Goal: Check status

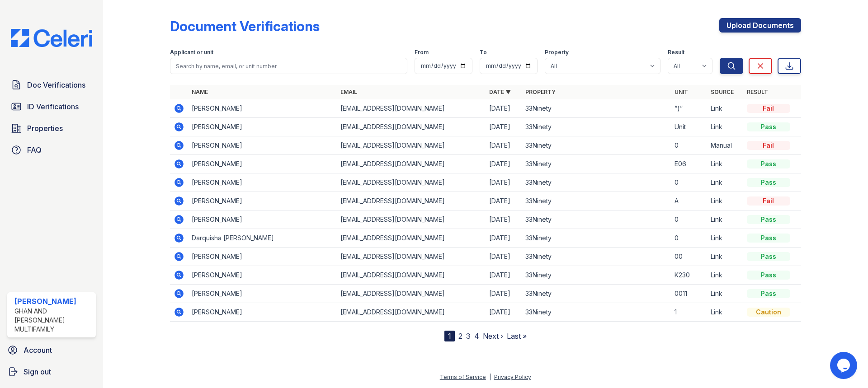
click at [177, 107] on icon at bounding box center [179, 108] width 11 height 11
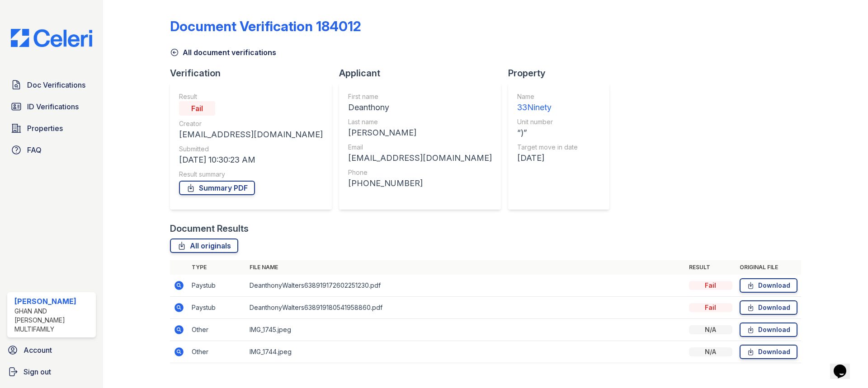
scroll to position [15, 0]
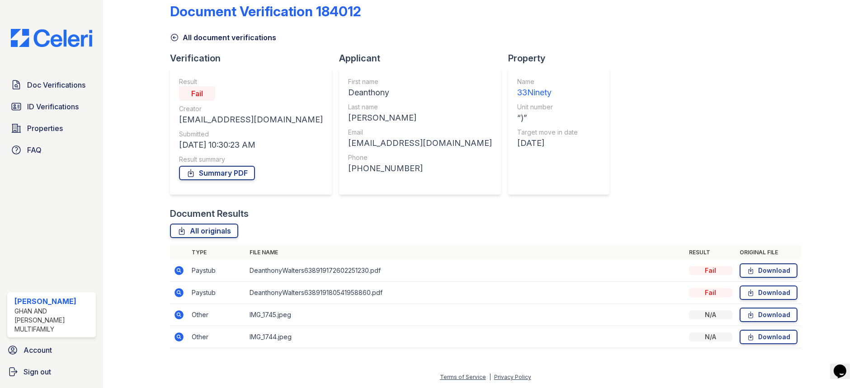
click at [178, 293] on icon at bounding box center [178, 292] width 2 height 2
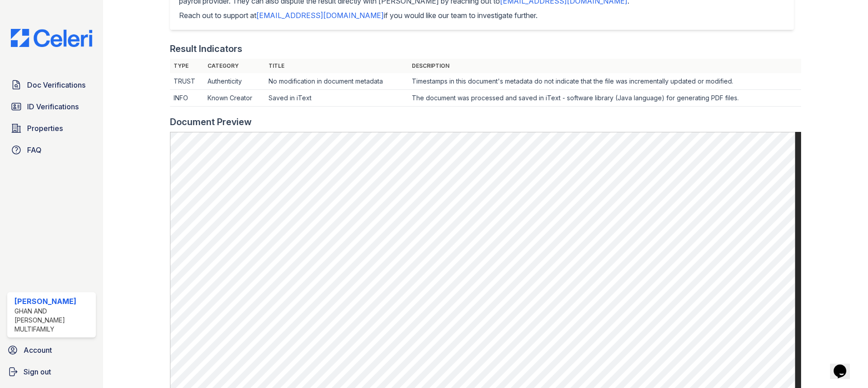
scroll to position [249, 0]
